Goal: Task Accomplishment & Management: Use online tool/utility

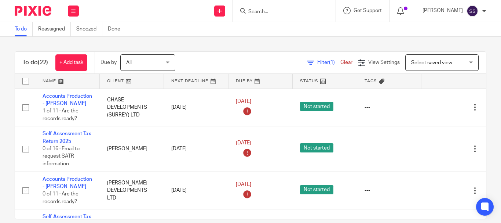
click at [272, 14] on input "Search" at bounding box center [281, 12] width 66 height 7
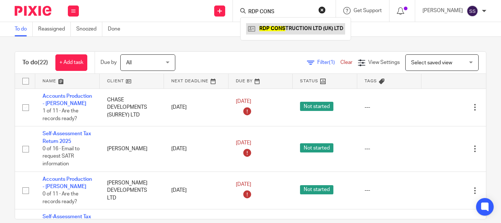
type input "RDP CONS"
click at [284, 26] on link at bounding box center [295, 28] width 99 height 11
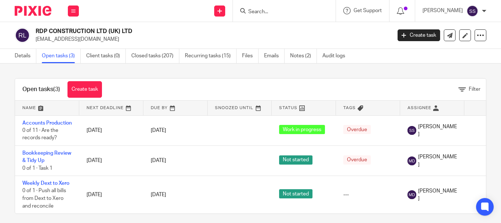
click at [55, 56] on link "Open tasks (3)" at bounding box center [61, 56] width 39 height 14
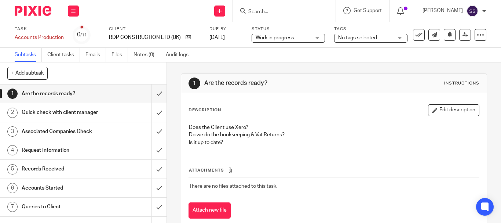
click at [301, 41] on span "Work in progress" at bounding box center [283, 38] width 55 height 8
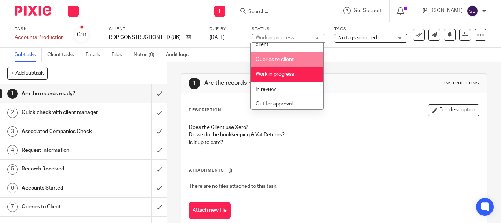
scroll to position [73, 0]
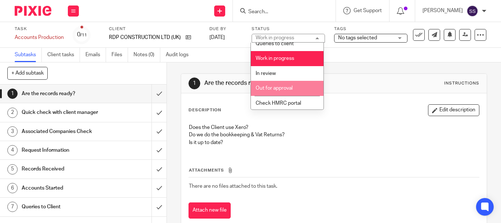
click at [285, 92] on li "Out for approval" at bounding box center [287, 88] width 73 height 15
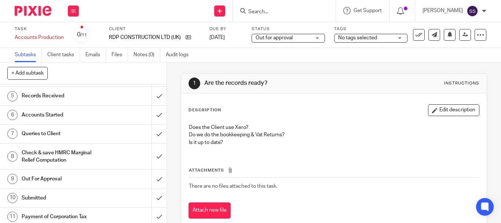
scroll to position [76, 0]
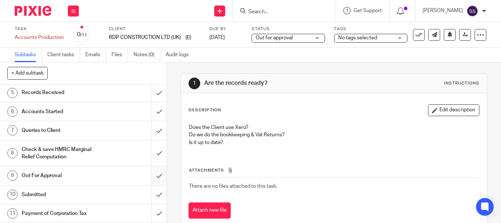
click at [149, 179] on input "submit" at bounding box center [83, 175] width 166 height 18
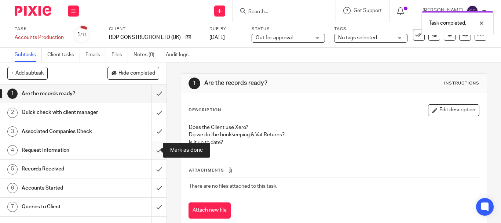
click at [151, 151] on input "submit" at bounding box center [83, 150] width 166 height 18
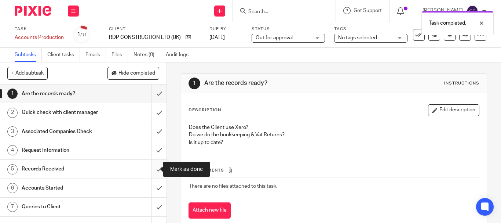
click at [152, 171] on input "submit" at bounding box center [83, 169] width 166 height 18
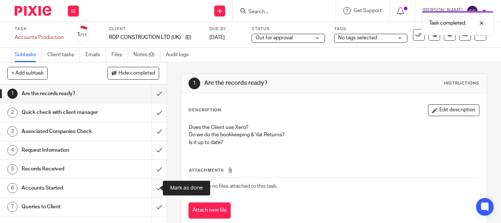
click at [152, 185] on input "submit" at bounding box center [83, 188] width 166 height 18
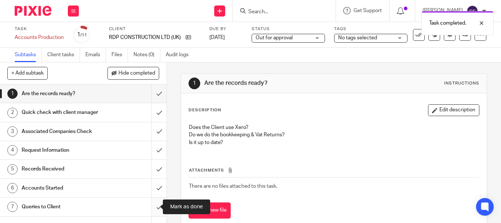
click at [154, 201] on input "submit" at bounding box center [83, 206] width 166 height 18
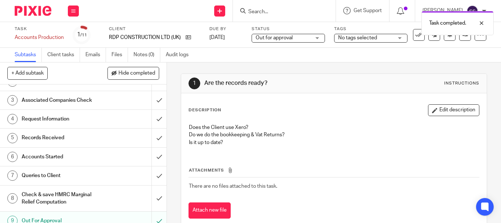
scroll to position [73, 0]
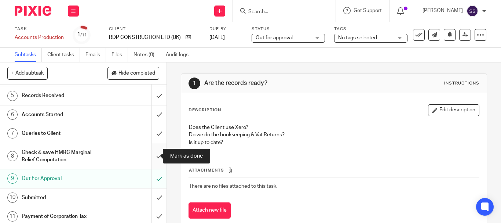
click at [149, 158] on input "submit" at bounding box center [83, 156] width 166 height 26
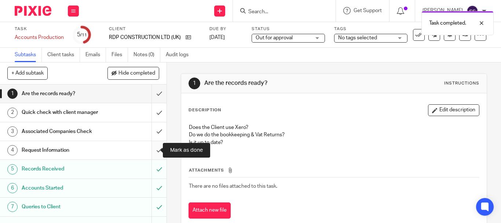
click at [154, 152] on input "submit" at bounding box center [83, 150] width 166 height 18
